Goal: Find specific page/section: Find specific page/section

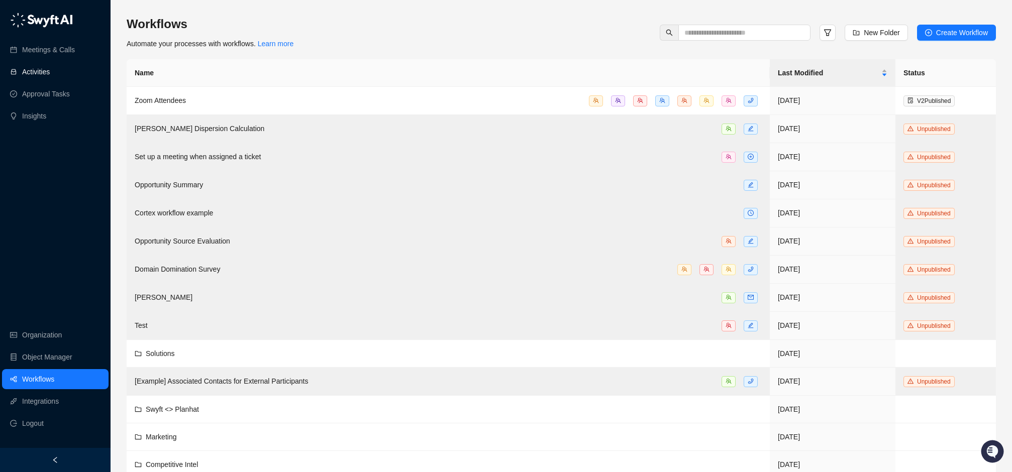
click at [50, 73] on link "Activities" at bounding box center [36, 72] width 28 height 20
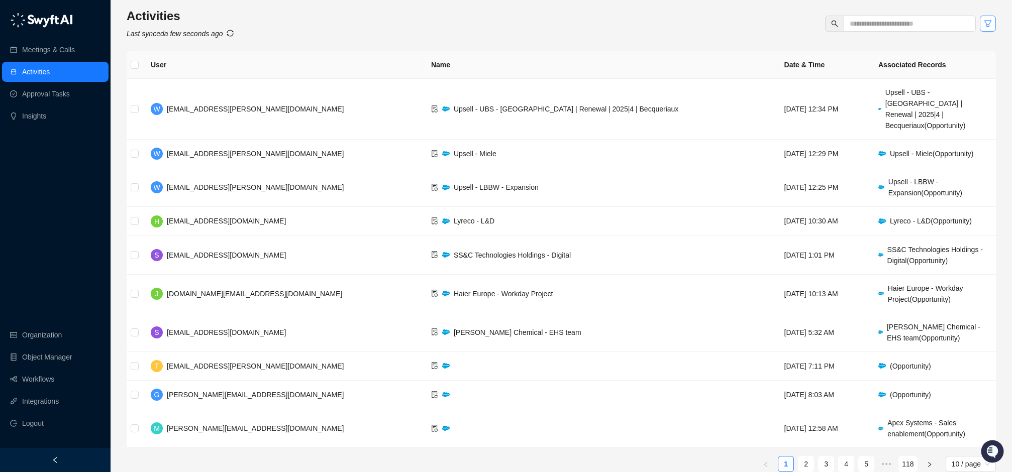
click at [987, 23] on icon "filter" at bounding box center [987, 24] width 8 height 8
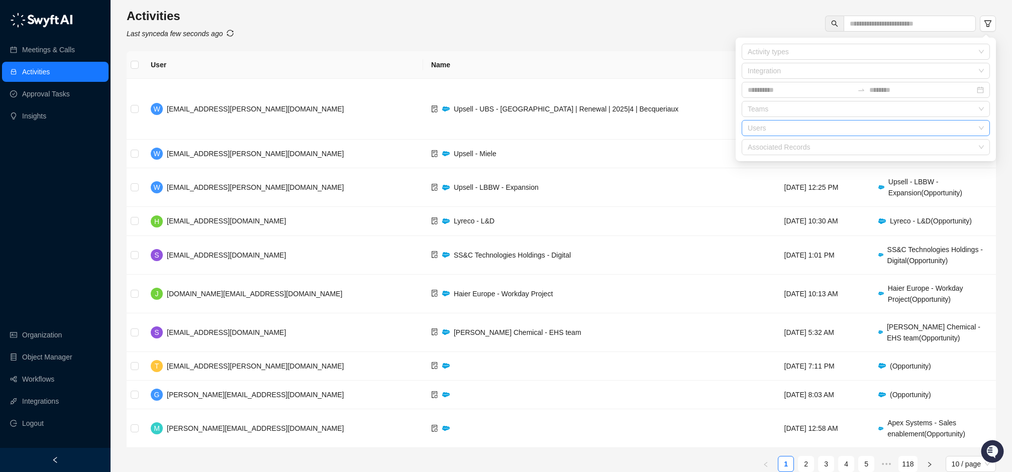
click at [820, 127] on div at bounding box center [860, 129] width 234 height 8
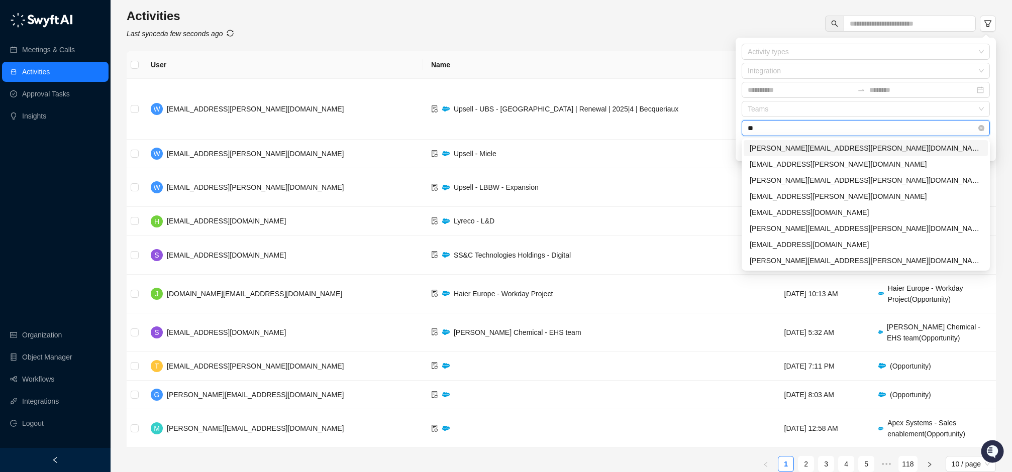
type input "*"
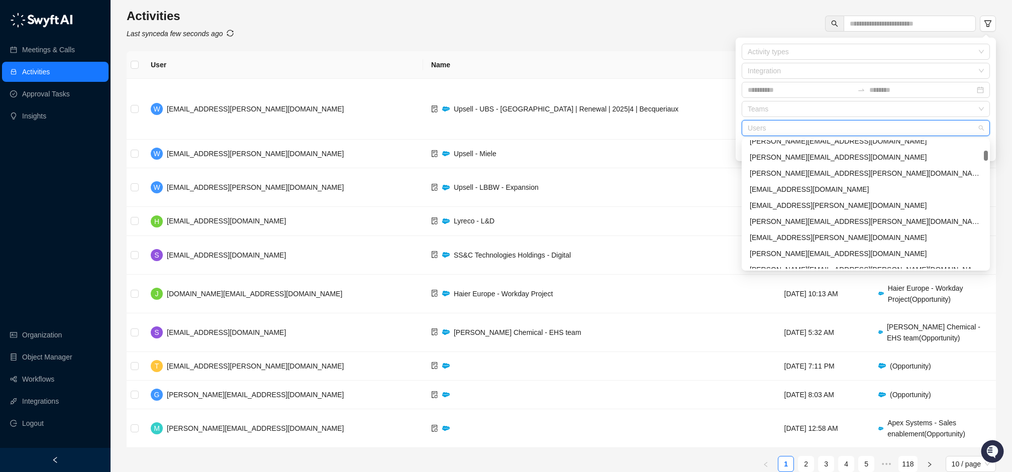
scroll to position [187, 0]
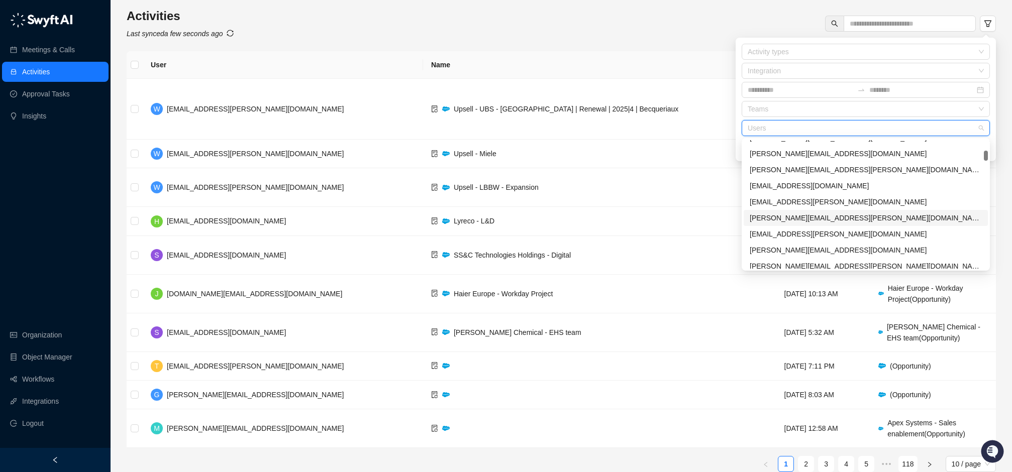
click at [816, 215] on div "[PERSON_NAME][EMAIL_ADDRESS][PERSON_NAME][DOMAIN_NAME]" at bounding box center [865, 217] width 232 height 11
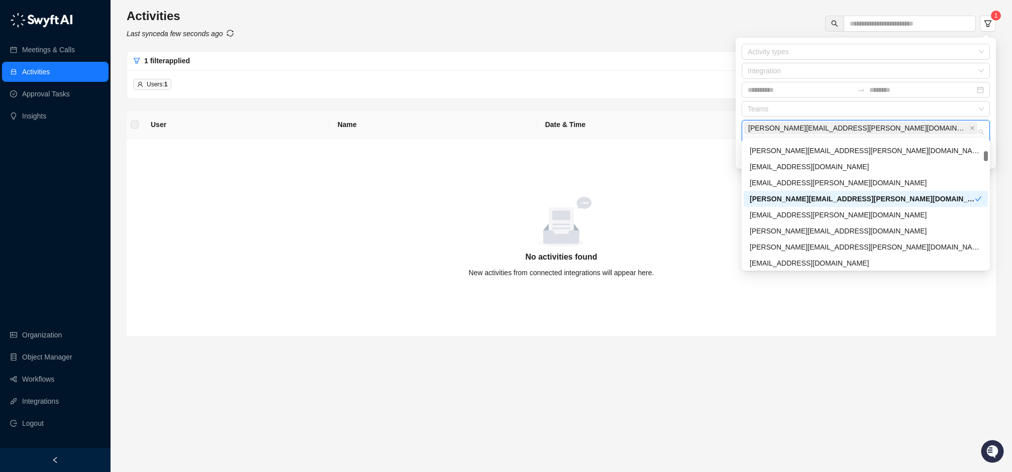
scroll to position [193, 0]
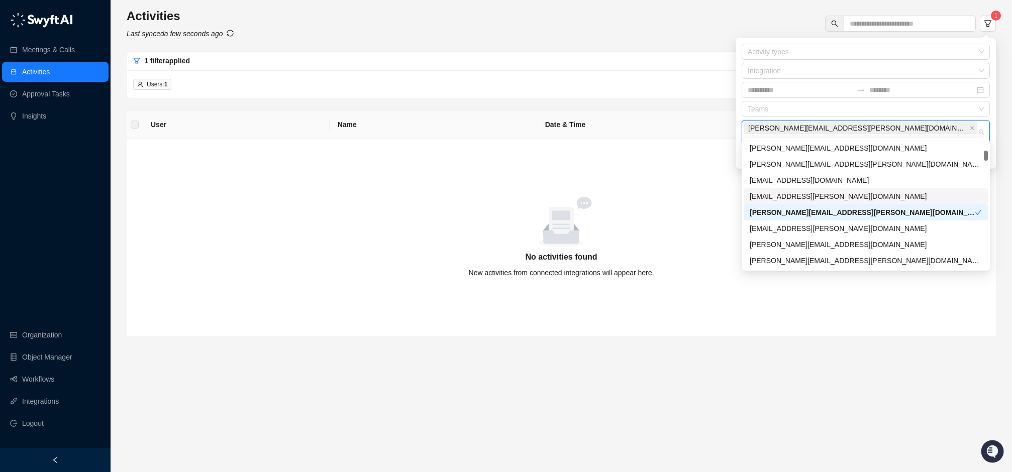
click at [823, 196] on div "[EMAIL_ADDRESS][PERSON_NAME][DOMAIN_NAME]" at bounding box center [865, 196] width 232 height 11
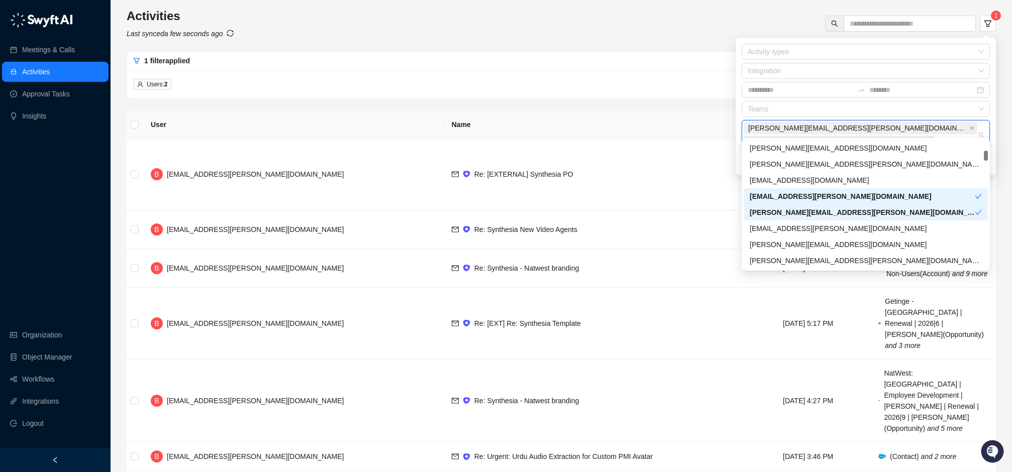
click at [823, 208] on div "[PERSON_NAME][EMAIL_ADDRESS][PERSON_NAME][DOMAIN_NAME]" at bounding box center [861, 212] width 225 height 11
click at [826, 191] on div "[EMAIL_ADDRESS][PERSON_NAME][DOMAIN_NAME]" at bounding box center [861, 196] width 225 height 11
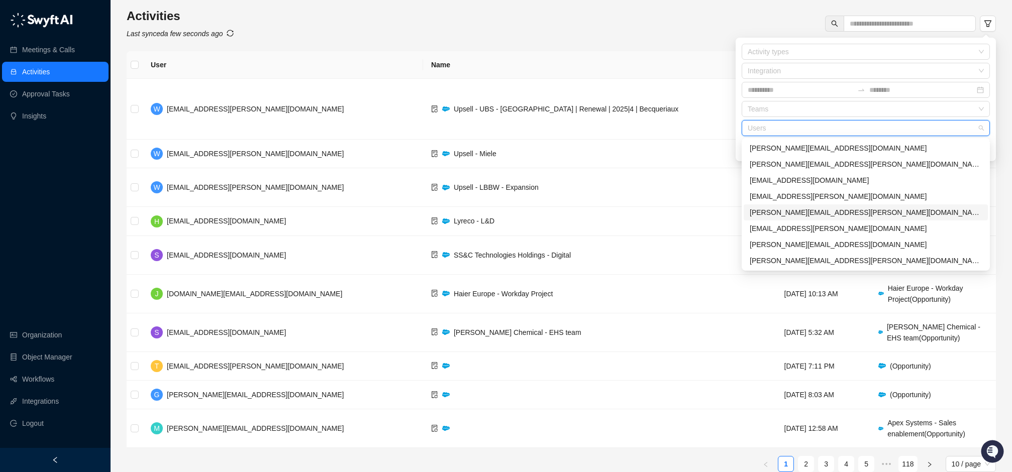
click at [826, 207] on div "[PERSON_NAME][EMAIL_ADDRESS][PERSON_NAME][DOMAIN_NAME]" at bounding box center [865, 212] width 232 height 11
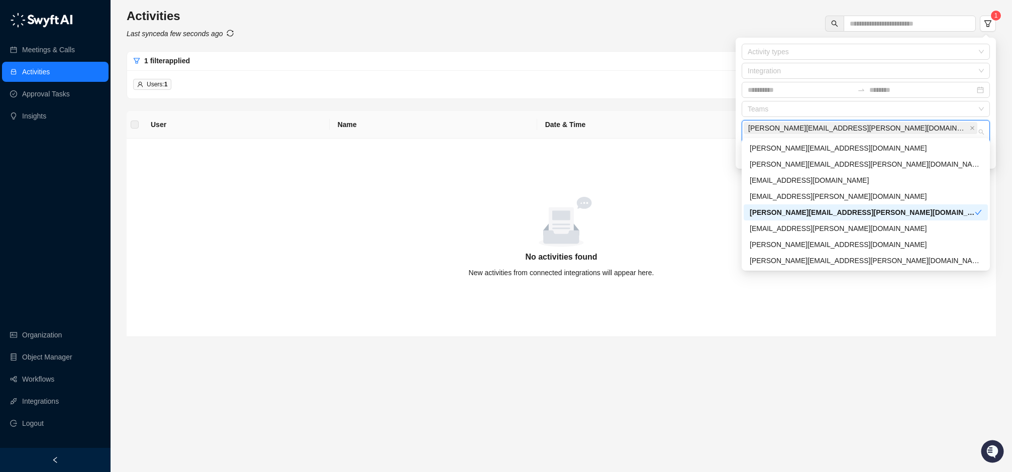
click at [828, 211] on div "[PERSON_NAME][EMAIL_ADDRESS][PERSON_NAME][DOMAIN_NAME]" at bounding box center [861, 212] width 225 height 11
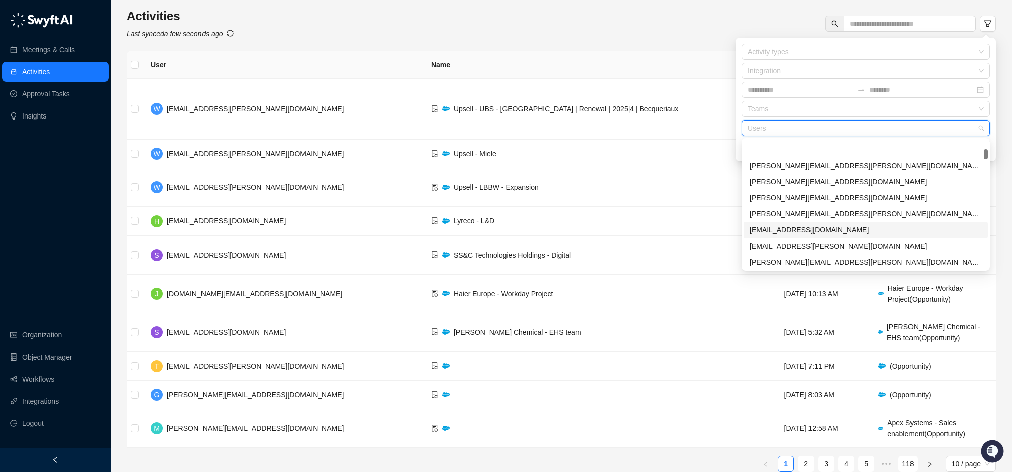
scroll to position [135, 0]
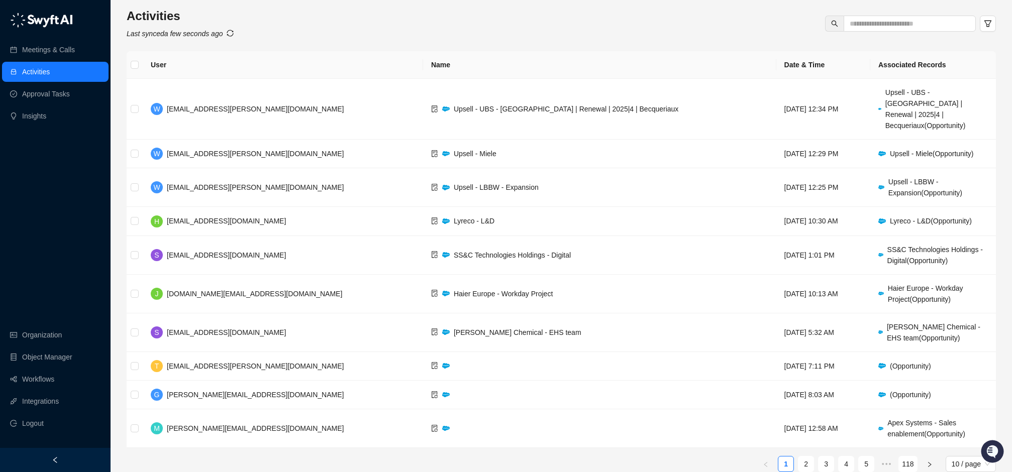
drag, startPoint x: 459, startPoint y: 23, endPoint x: 410, endPoint y: 36, distance: 50.6
click at [458, 23] on div "Activities Last synced a few seconds ago" at bounding box center [561, 23] width 869 height 31
click at [54, 380] on link "Workflows" at bounding box center [38, 379] width 32 height 20
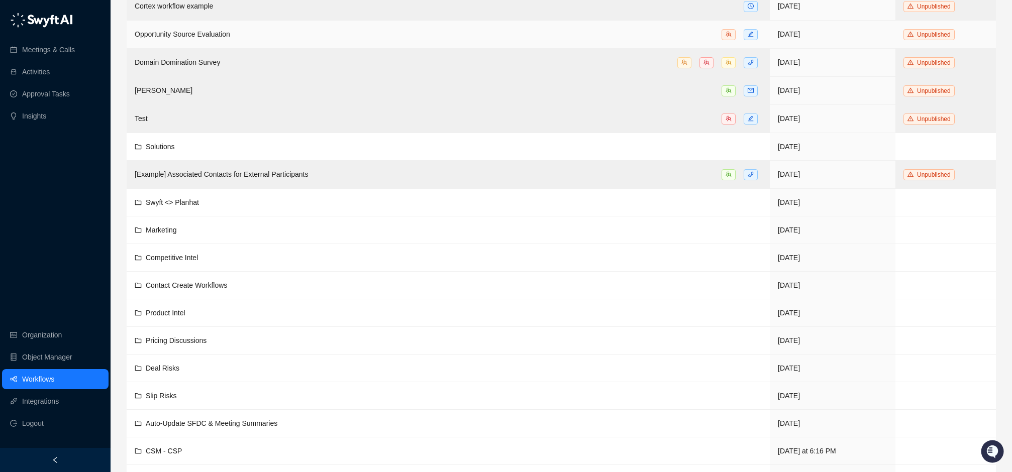
scroll to position [236, 0]
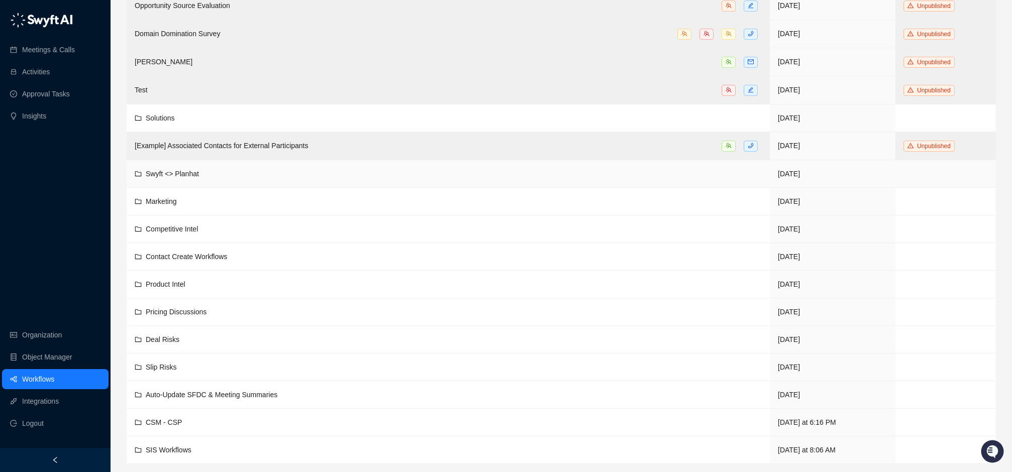
click at [259, 180] on td "Swyft <> Planhat" at bounding box center [448, 174] width 643 height 28
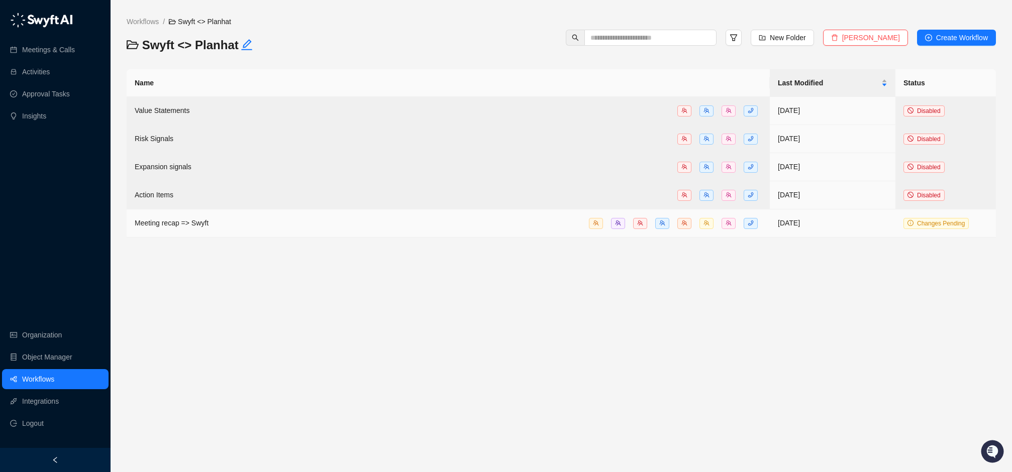
click at [265, 228] on div "Meeting recap => Swyft" at bounding box center [448, 223] width 627 height 12
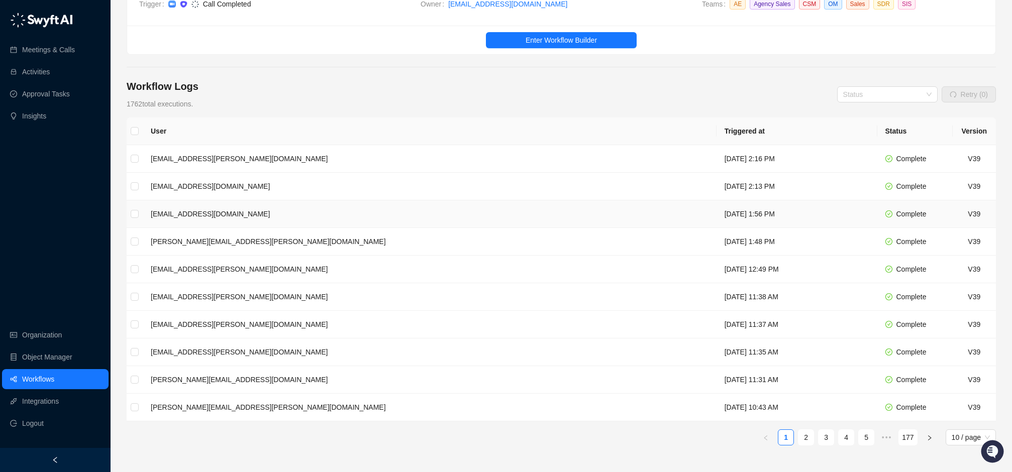
scroll to position [77, 0]
click at [871, 101] on div "Status" at bounding box center [887, 94] width 100 height 16
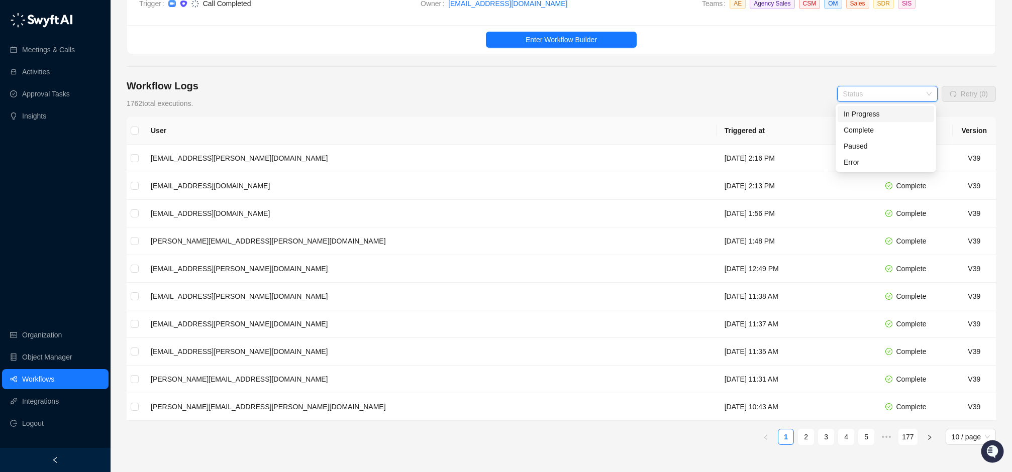
click at [871, 101] on div "Status" at bounding box center [887, 94] width 100 height 16
click at [812, 436] on link "2" at bounding box center [805, 436] width 15 height 15
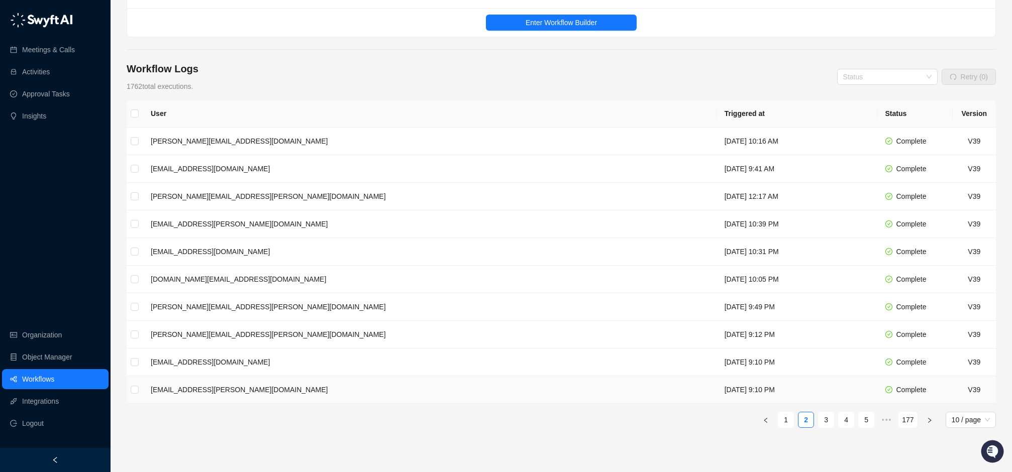
scroll to position [102, 0]
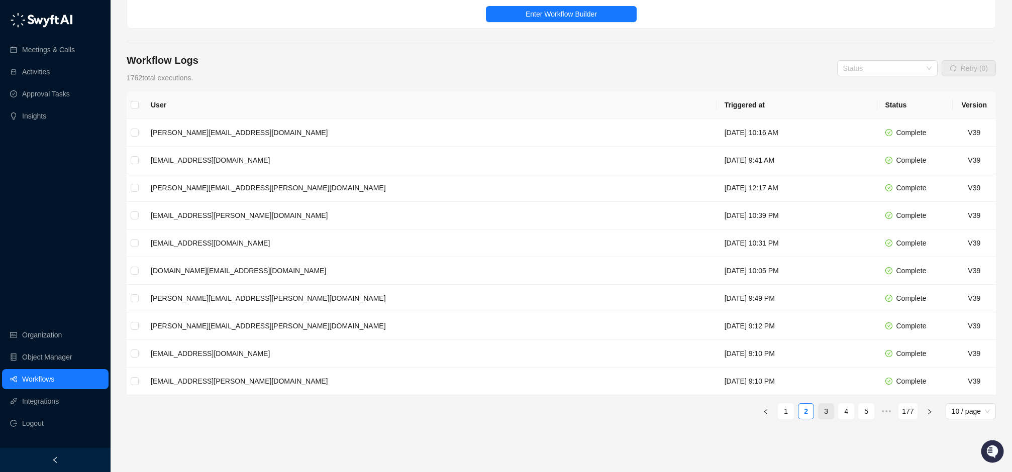
click at [825, 414] on link "3" at bounding box center [825, 411] width 15 height 15
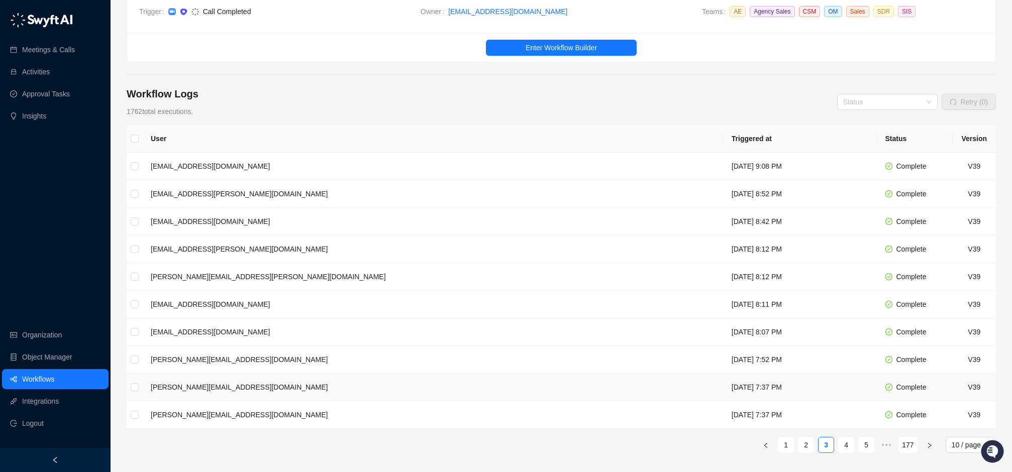
scroll to position [70, 0]
click at [845, 448] on link "4" at bounding box center [845, 443] width 15 height 15
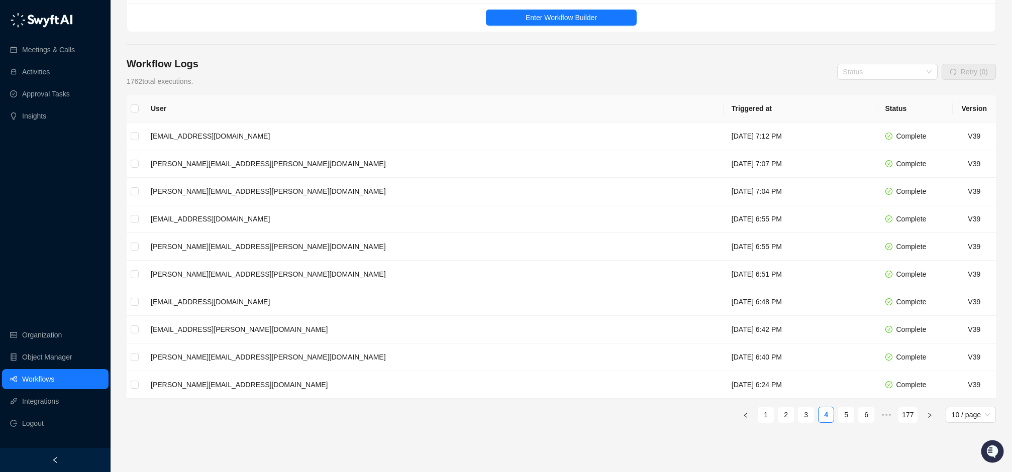
scroll to position [100, 0]
click at [850, 422] on div "User Triggered at Status Version [EMAIL_ADDRESS][DOMAIN_NAME] [DATE] 7:12 PM Co…" at bounding box center [561, 299] width 869 height 411
click at [850, 414] on link "5" at bounding box center [845, 413] width 15 height 15
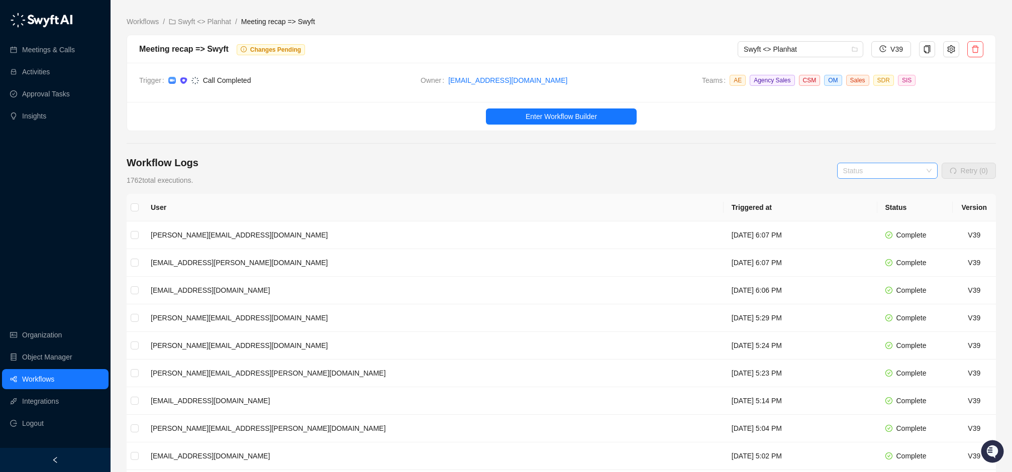
click at [905, 169] on input "search" at bounding box center [884, 170] width 82 height 15
click at [904, 169] on input "search" at bounding box center [884, 170] width 82 height 15
click at [947, 45] on icon "setting" at bounding box center [951, 49] width 8 height 8
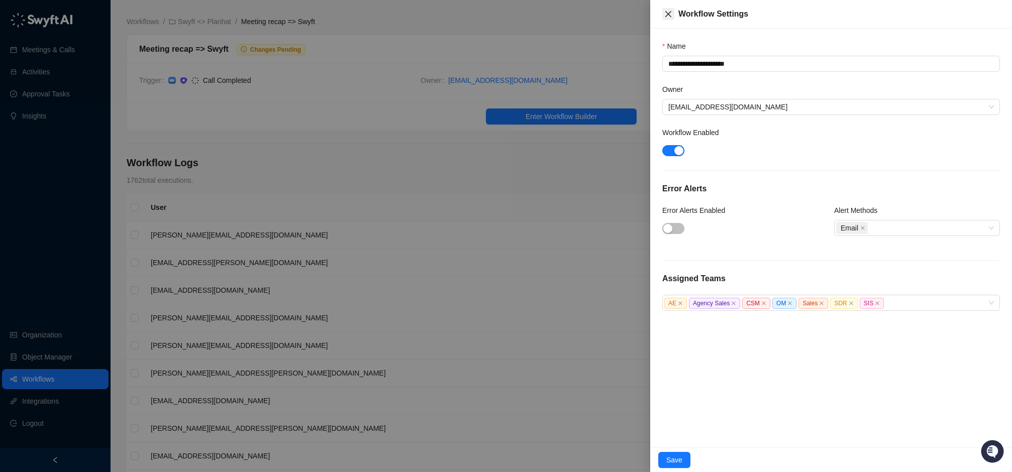
click at [665, 15] on icon "close" at bounding box center [668, 14] width 8 height 8
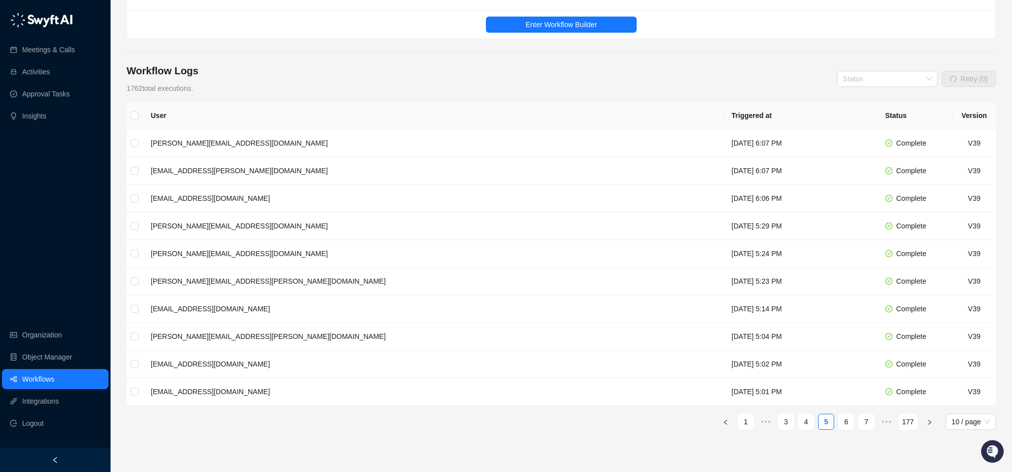
scroll to position [141, 0]
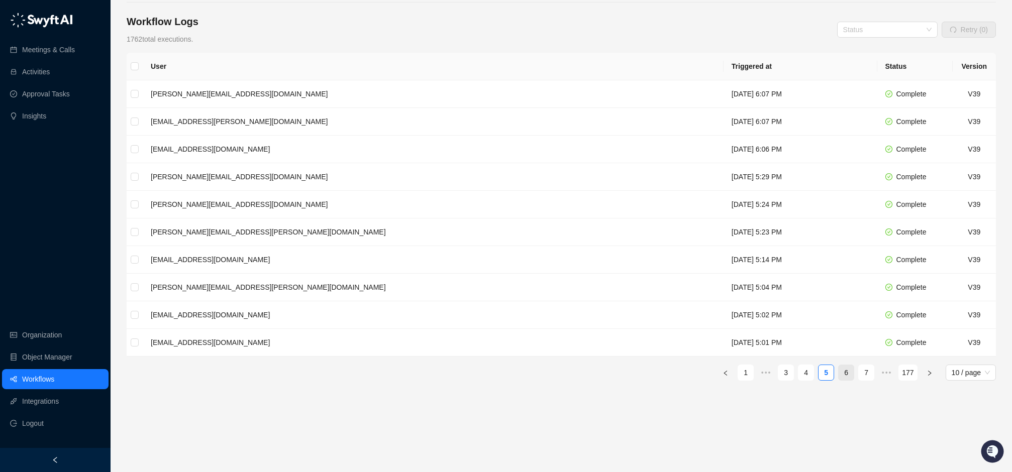
click at [850, 378] on link "6" at bounding box center [845, 372] width 15 height 15
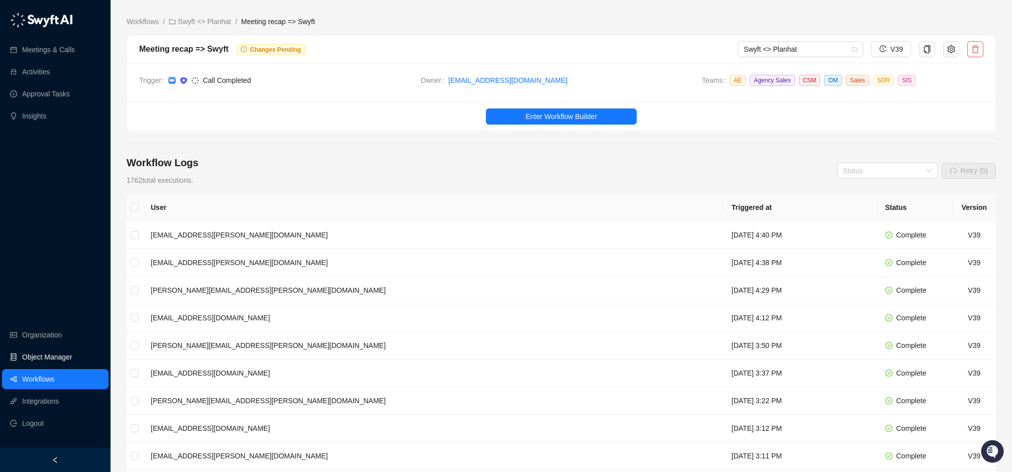
click at [58, 353] on link "Object Manager" at bounding box center [47, 357] width 50 height 20
